Goal: Communication & Community: Answer question/provide support

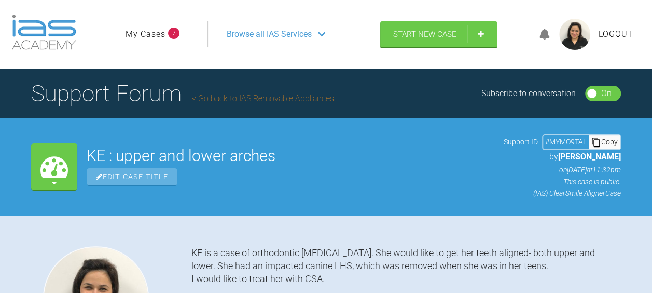
click at [258, 34] on span "Browse all IAS Services" at bounding box center [269, 33] width 85 height 13
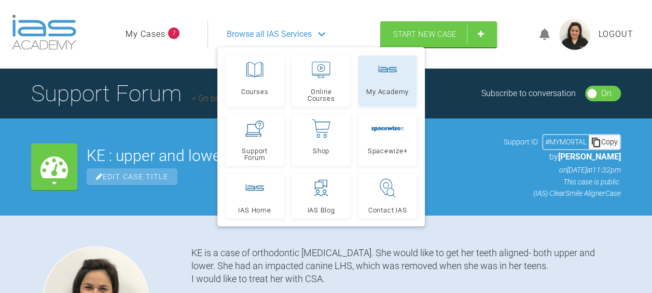
click at [383, 85] on link "My Academy" at bounding box center [387, 81] width 58 height 51
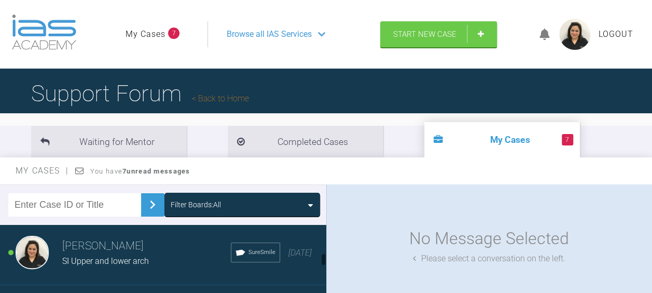
scroll to position [588, 0]
click at [155, 257] on div "SI Upper and lower arch" at bounding box center [146, 260] width 169 height 13
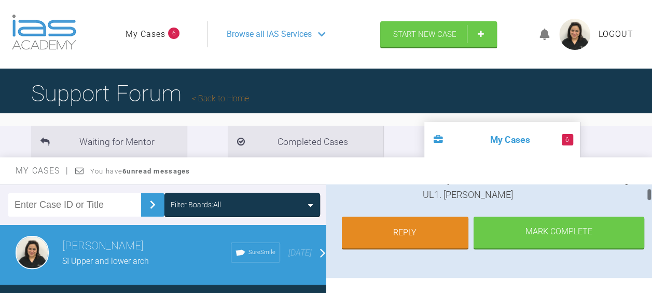
scroll to position [355, 0]
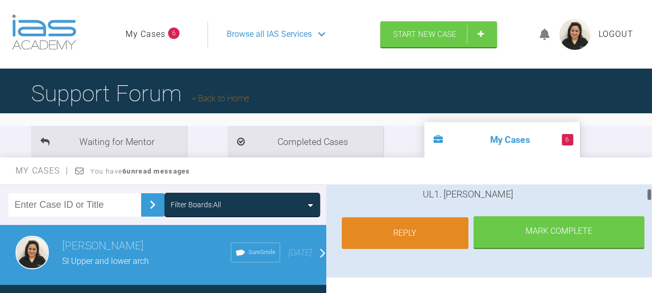
click at [408, 246] on link "Reply" at bounding box center [405, 233] width 127 height 32
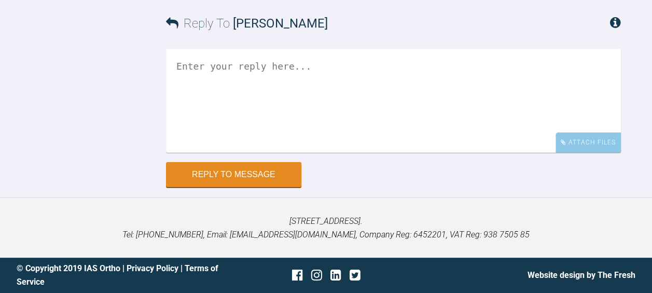
scroll to position [11153, 0]
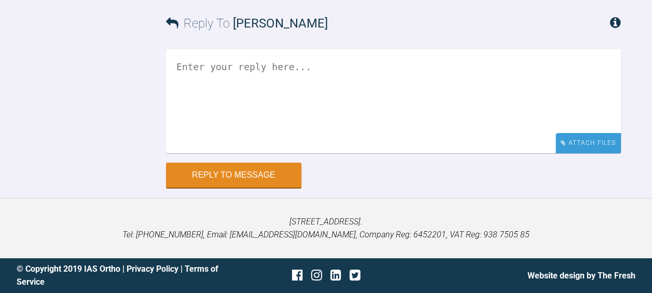
click at [589, 153] on div "Attach Files" at bounding box center [588, 143] width 65 height 20
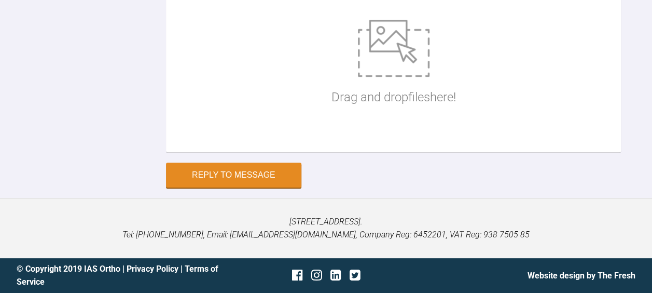
scroll to position [11332, 0]
click at [379, 77] on img at bounding box center [394, 48] width 72 height 57
type input "C:\fakepath\1 SI aligner 15 , 9 days in .JPG"
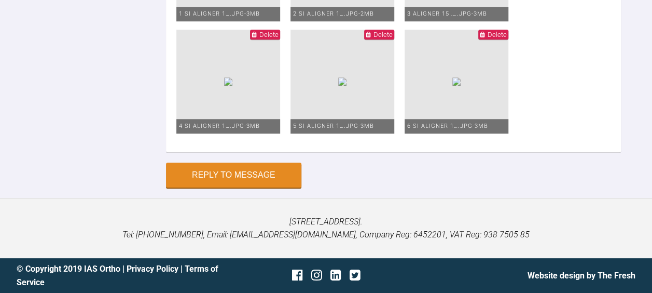
scroll to position [11358, 0]
type input "C:\fakepath\SI SS set up .jpg"
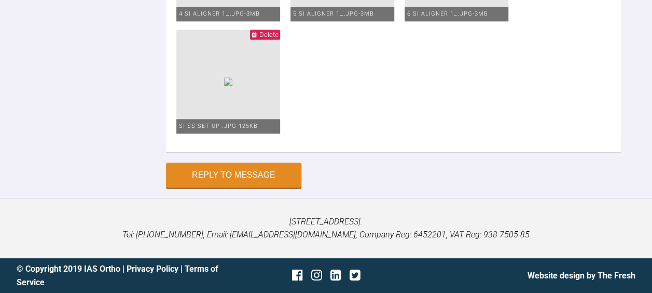
scroll to position [11809, 0]
click at [232, 86] on img at bounding box center [228, 81] width 8 height 8
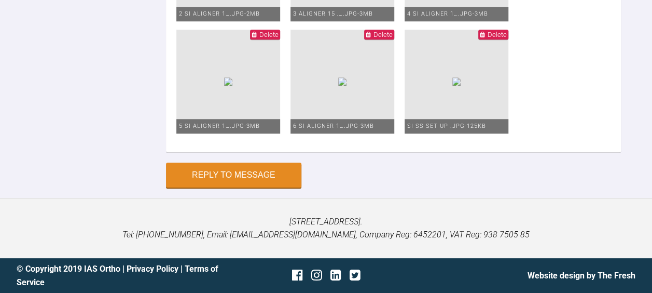
scroll to position [11365, 0]
type input "C:\fakepath\1 SI aligner 15 , 9 days in .JPG"
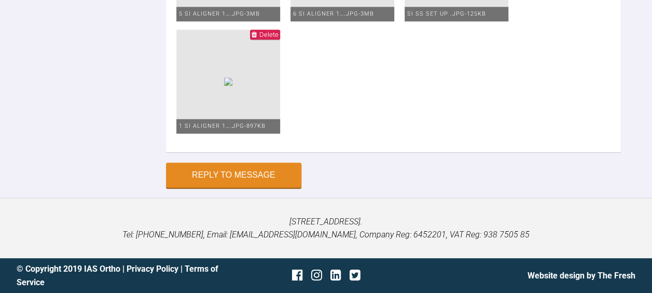
scroll to position [11166, 0]
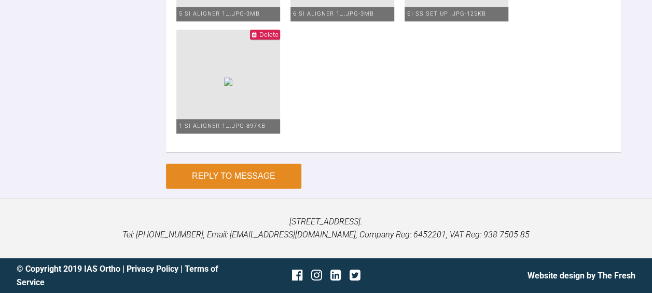
type textarea "Thanks for the reply, as advised used yellow IPR strips. She is 9 days in align…"
click at [195, 188] on button "Reply to Message" at bounding box center [233, 175] width 135 height 25
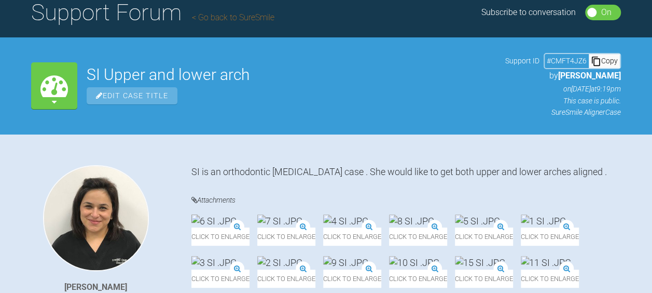
scroll to position [0, 0]
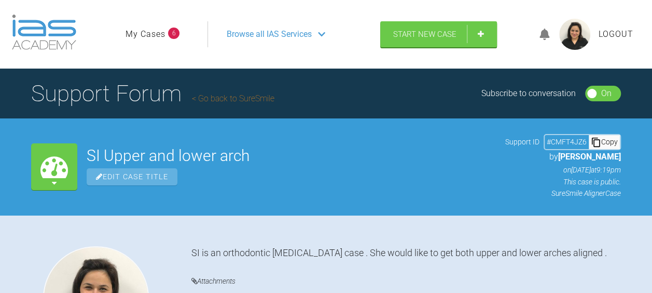
click at [302, 41] on div "Browse all IAS Services" at bounding box center [289, 34] width 144 height 26
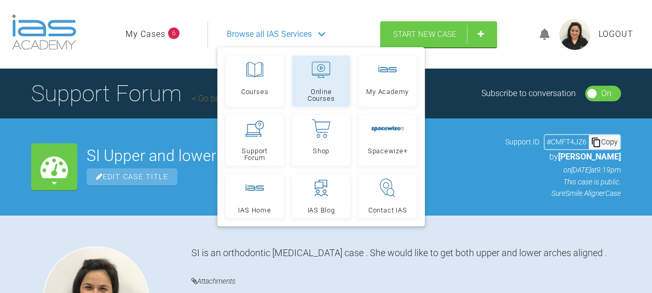
click at [327, 88] on span "Online Courses" at bounding box center [321, 94] width 49 height 13
